Goal: Navigation & Orientation: Find specific page/section

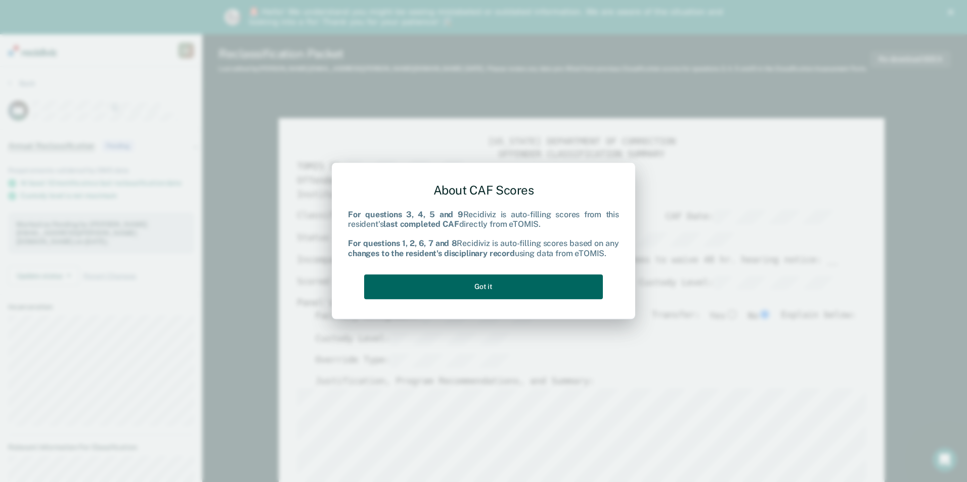
click at [494, 294] on button "Got it" at bounding box center [483, 287] width 239 height 25
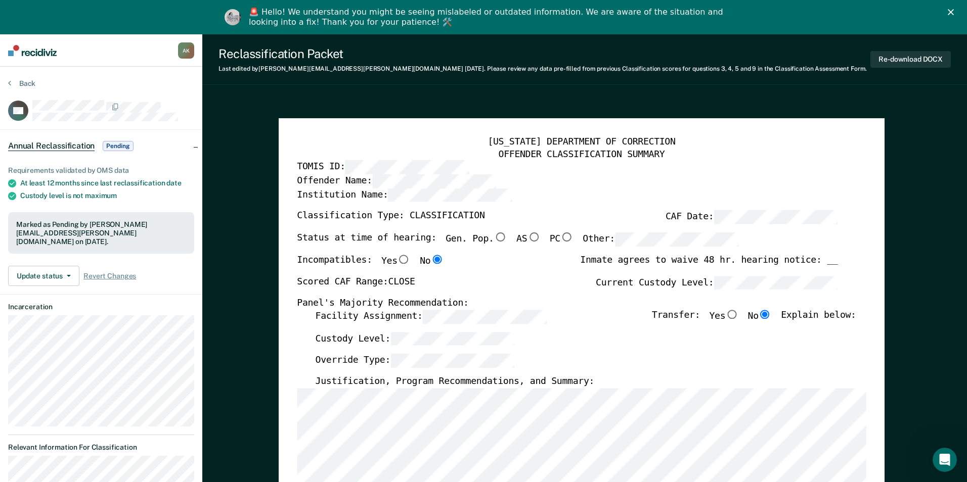
type textarea "x"
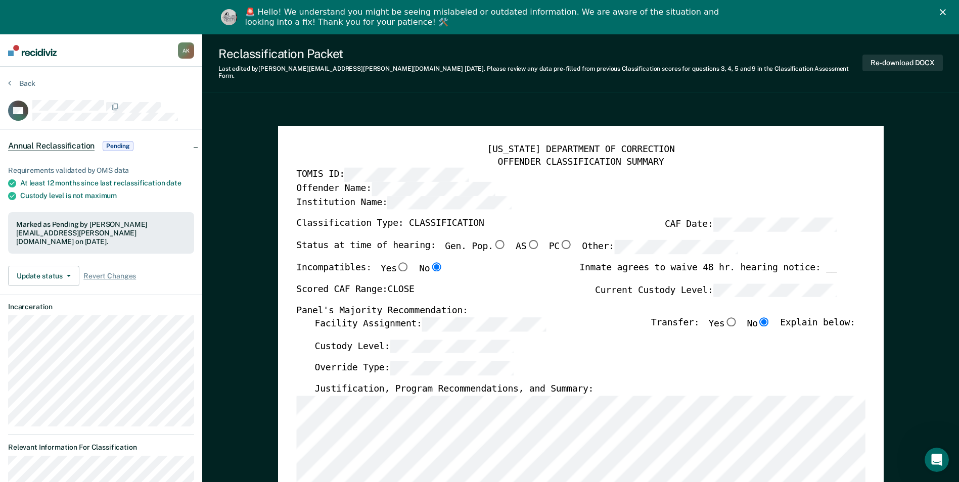
click at [31, 52] on img at bounding box center [32, 50] width 49 height 11
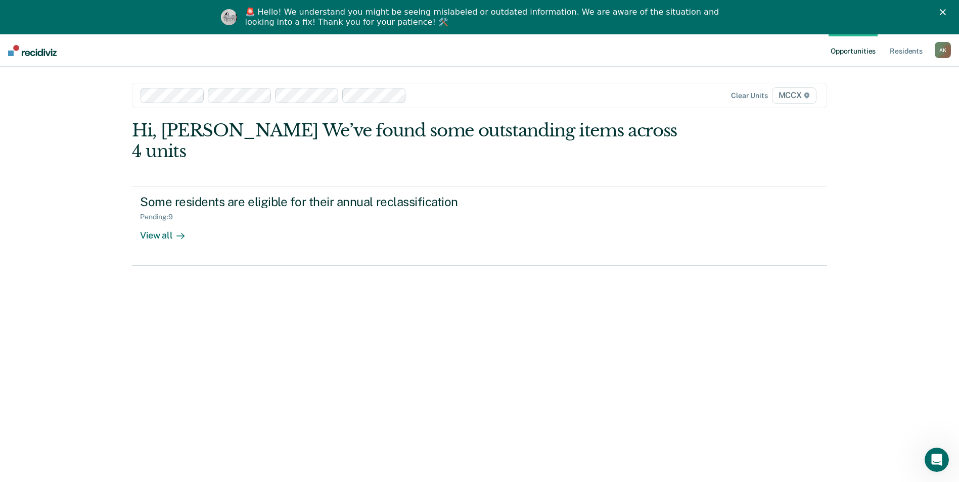
click at [851, 53] on link "Opportunities" at bounding box center [853, 50] width 49 height 32
click at [848, 51] on link "Opportunities" at bounding box center [853, 50] width 49 height 32
click at [42, 51] on img at bounding box center [32, 50] width 49 height 11
click at [24, 51] on img at bounding box center [32, 50] width 49 height 11
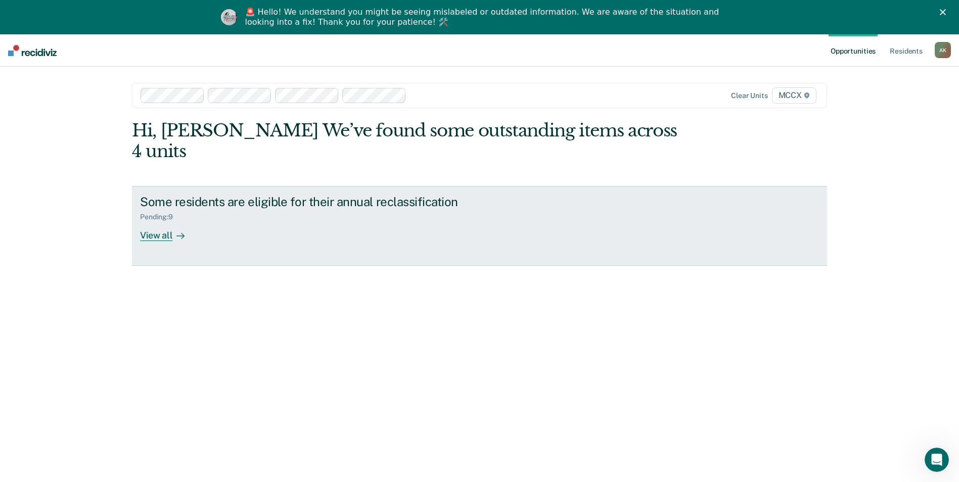
click at [155, 222] on div "View all" at bounding box center [168, 232] width 57 height 20
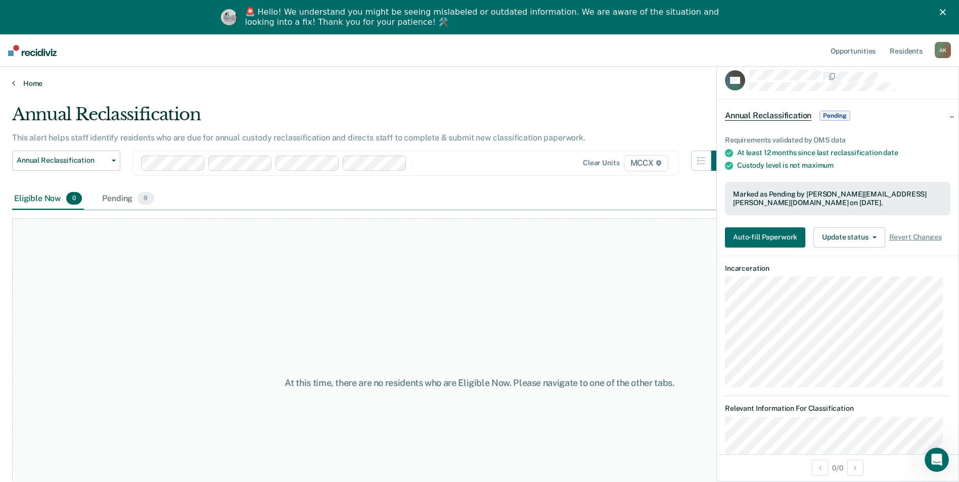
click at [29, 86] on link "Home" at bounding box center [479, 83] width 935 height 9
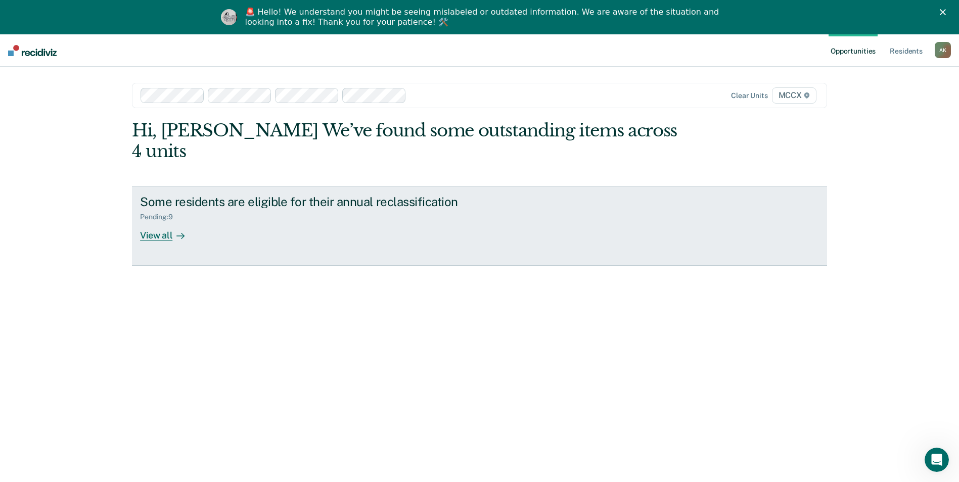
click at [153, 222] on div "View all" at bounding box center [168, 232] width 57 height 20
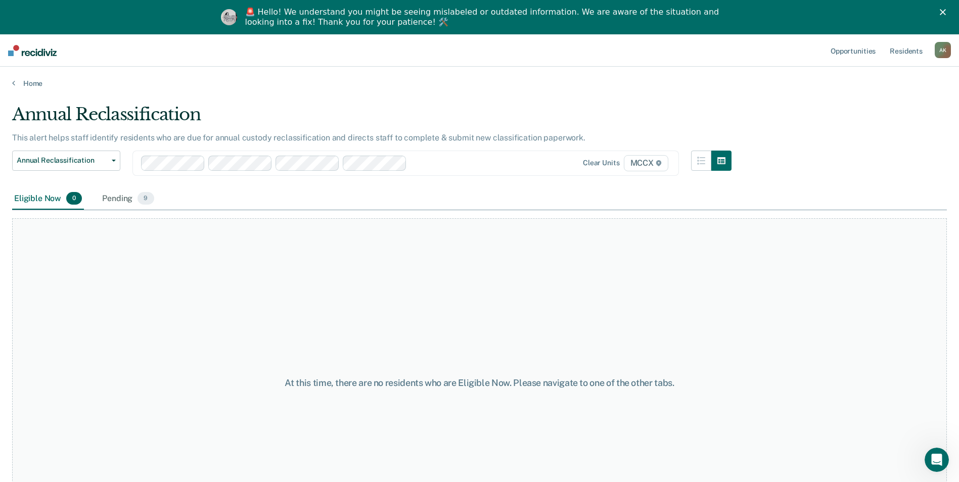
click at [943, 48] on div "A K" at bounding box center [943, 50] width 16 height 16
click at [453, 69] on div "Home" at bounding box center [479, 77] width 959 height 21
